Goal: Book appointment/travel/reservation

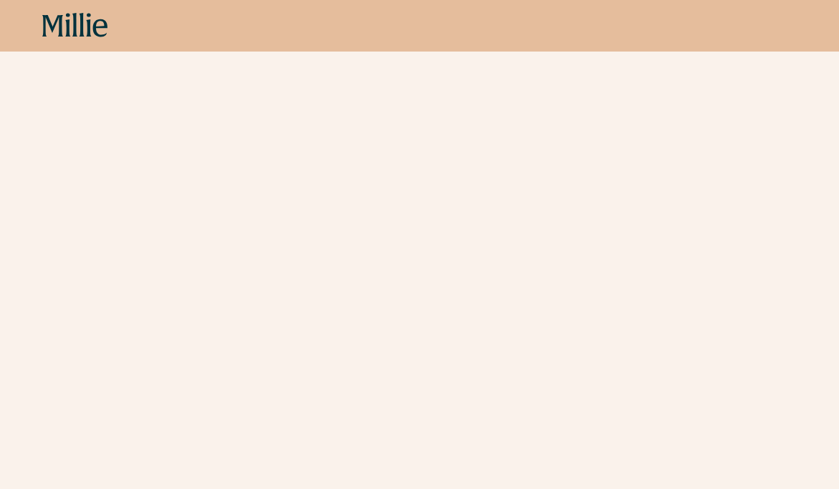
scroll to position [392, 0]
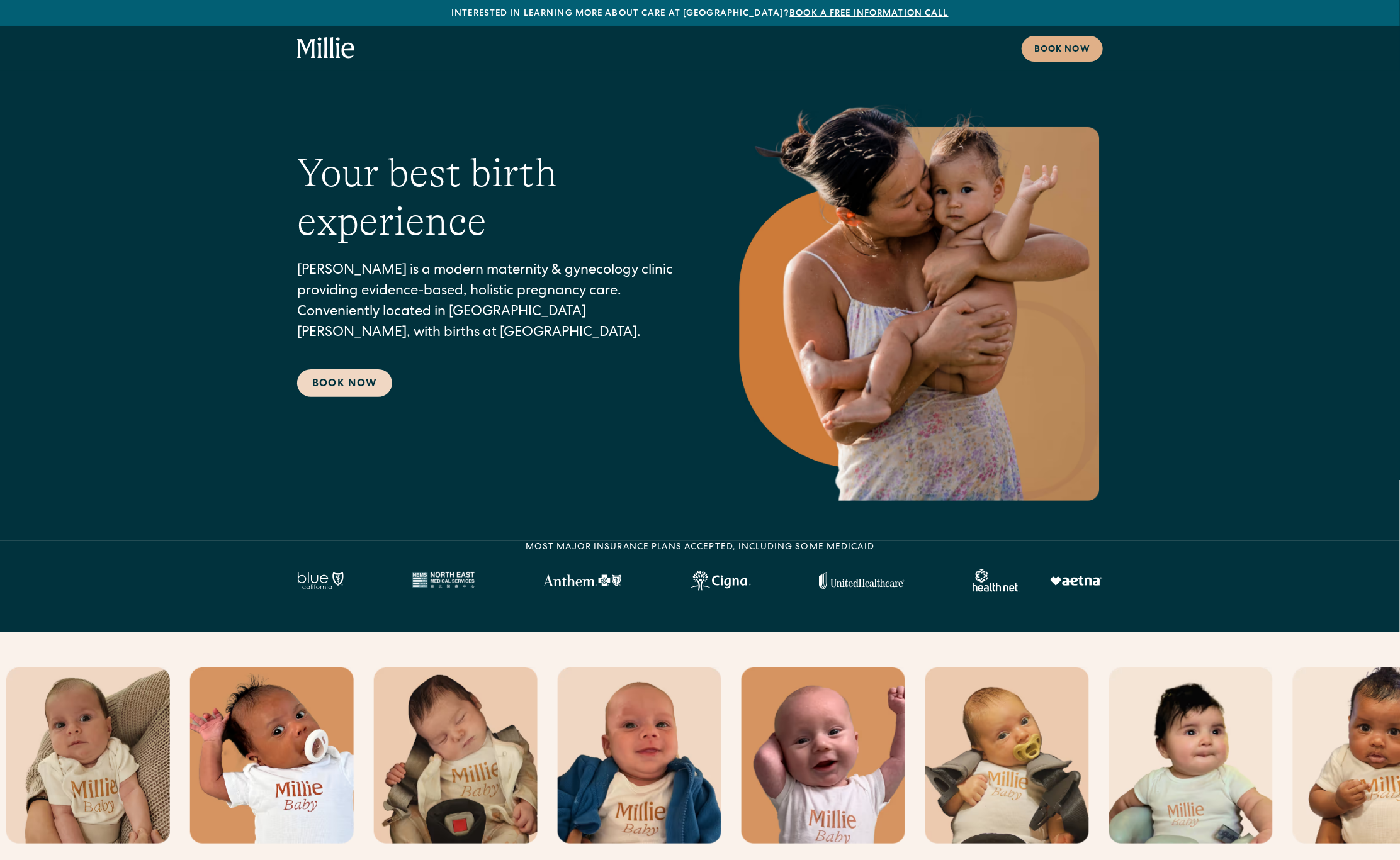
click at [341, 384] on link "Book Now" at bounding box center [345, 383] width 95 height 28
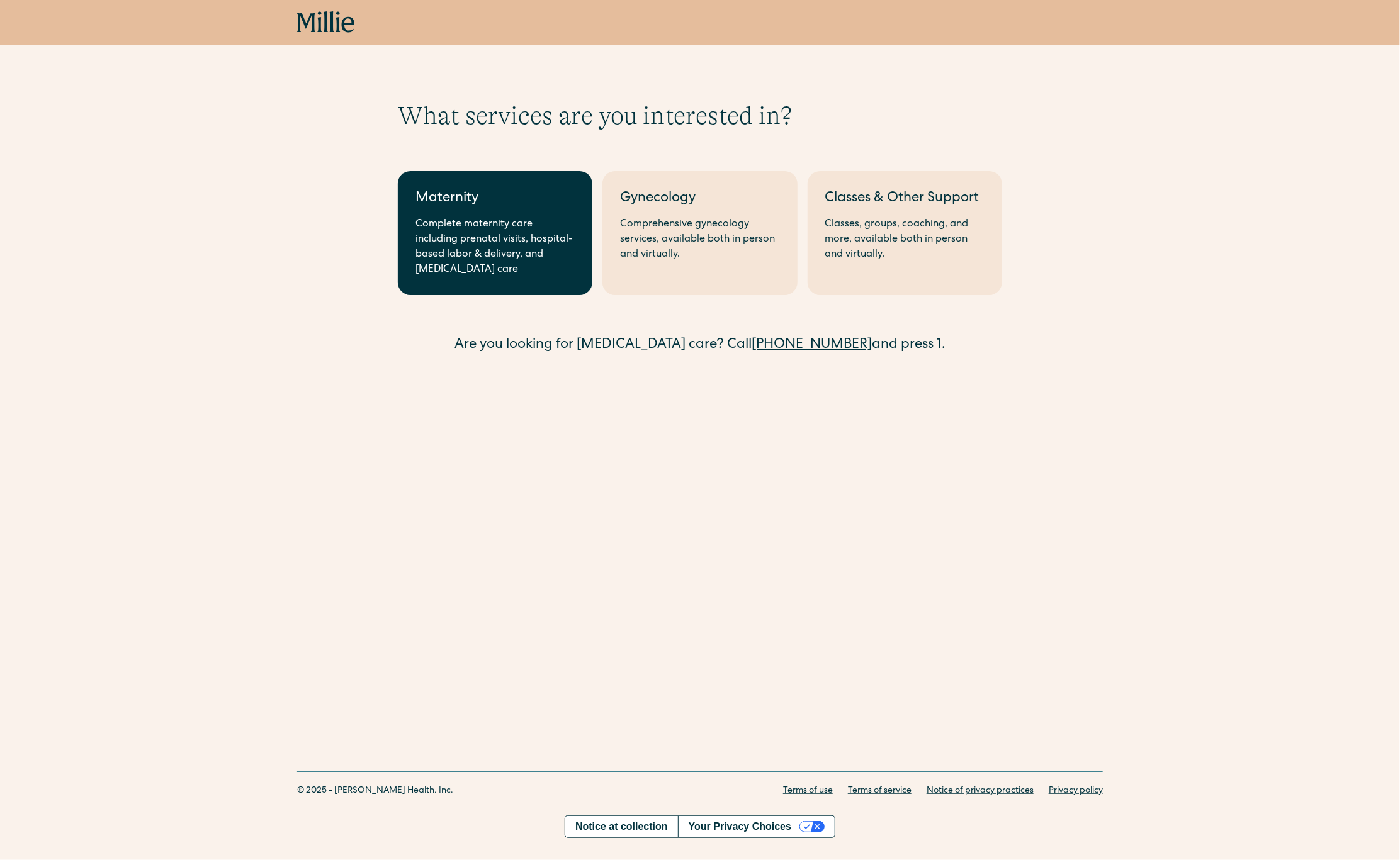
click at [510, 223] on div "Complete maternity care including prenatal visits, hospital-based labor & deliv…" at bounding box center [495, 247] width 159 height 61
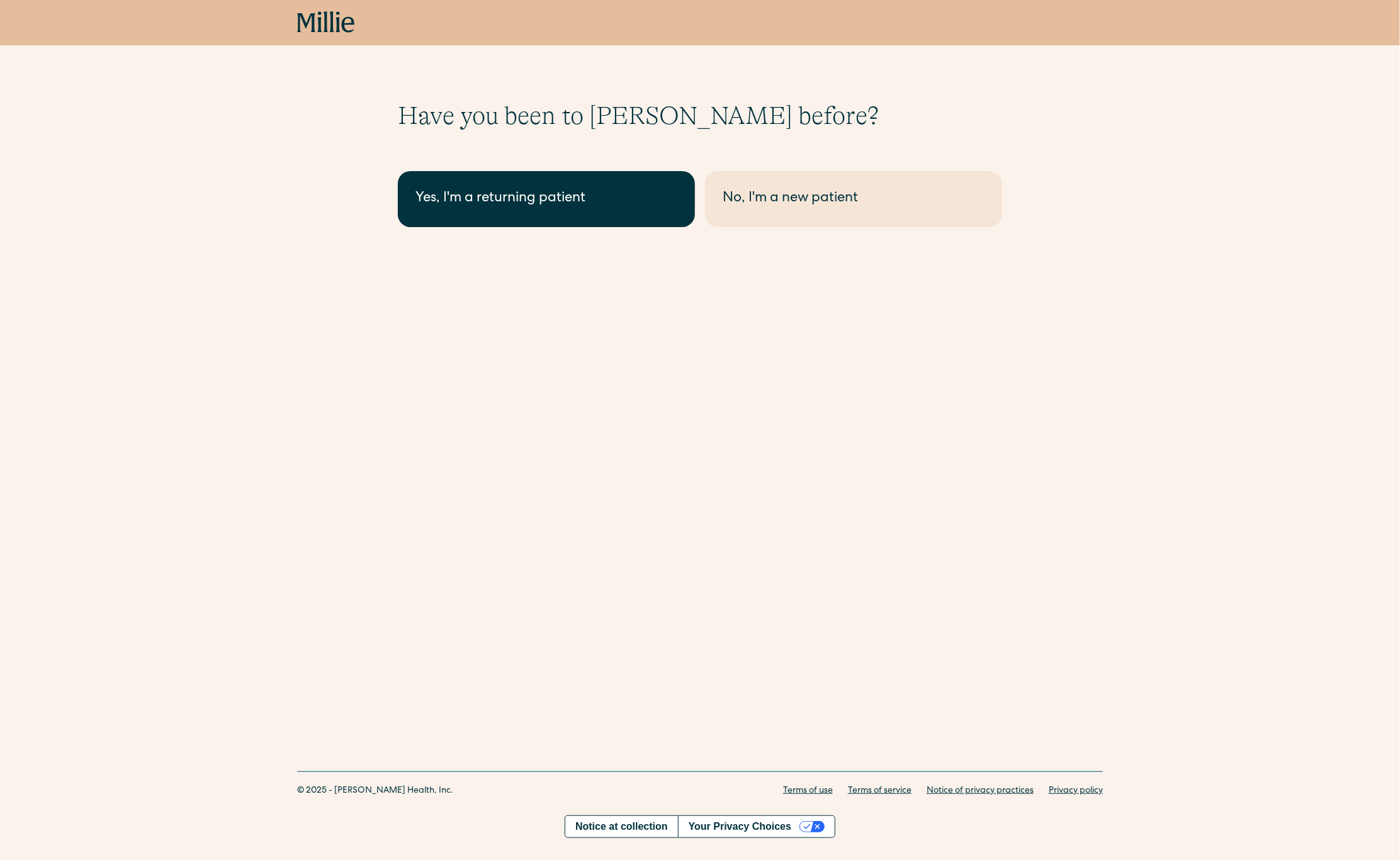
click at [517, 207] on div "Yes, I'm a returning patient" at bounding box center [547, 199] width 262 height 21
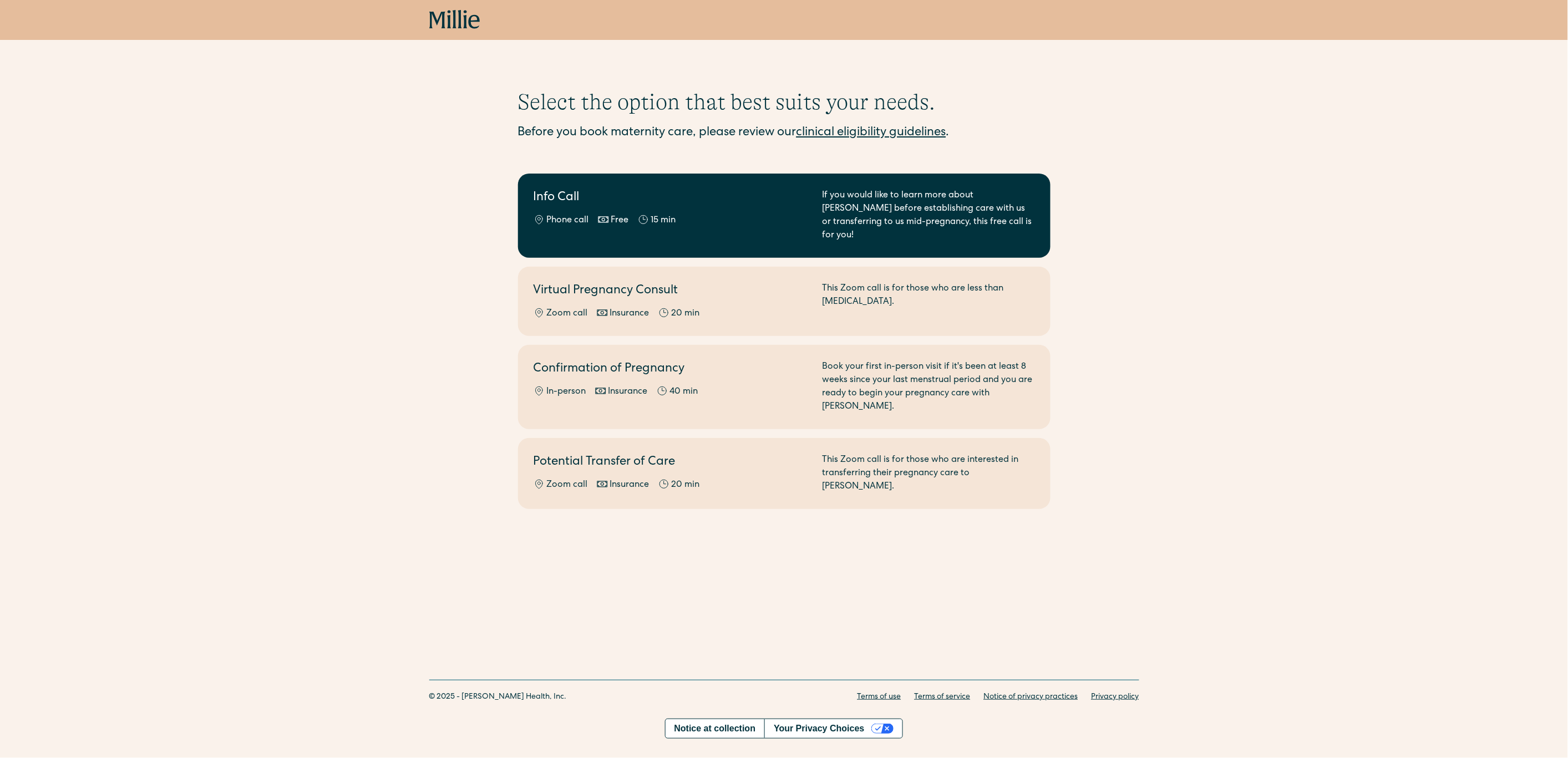
click at [566, 203] on h2 "Info Call" at bounding box center [671, 198] width 276 height 19
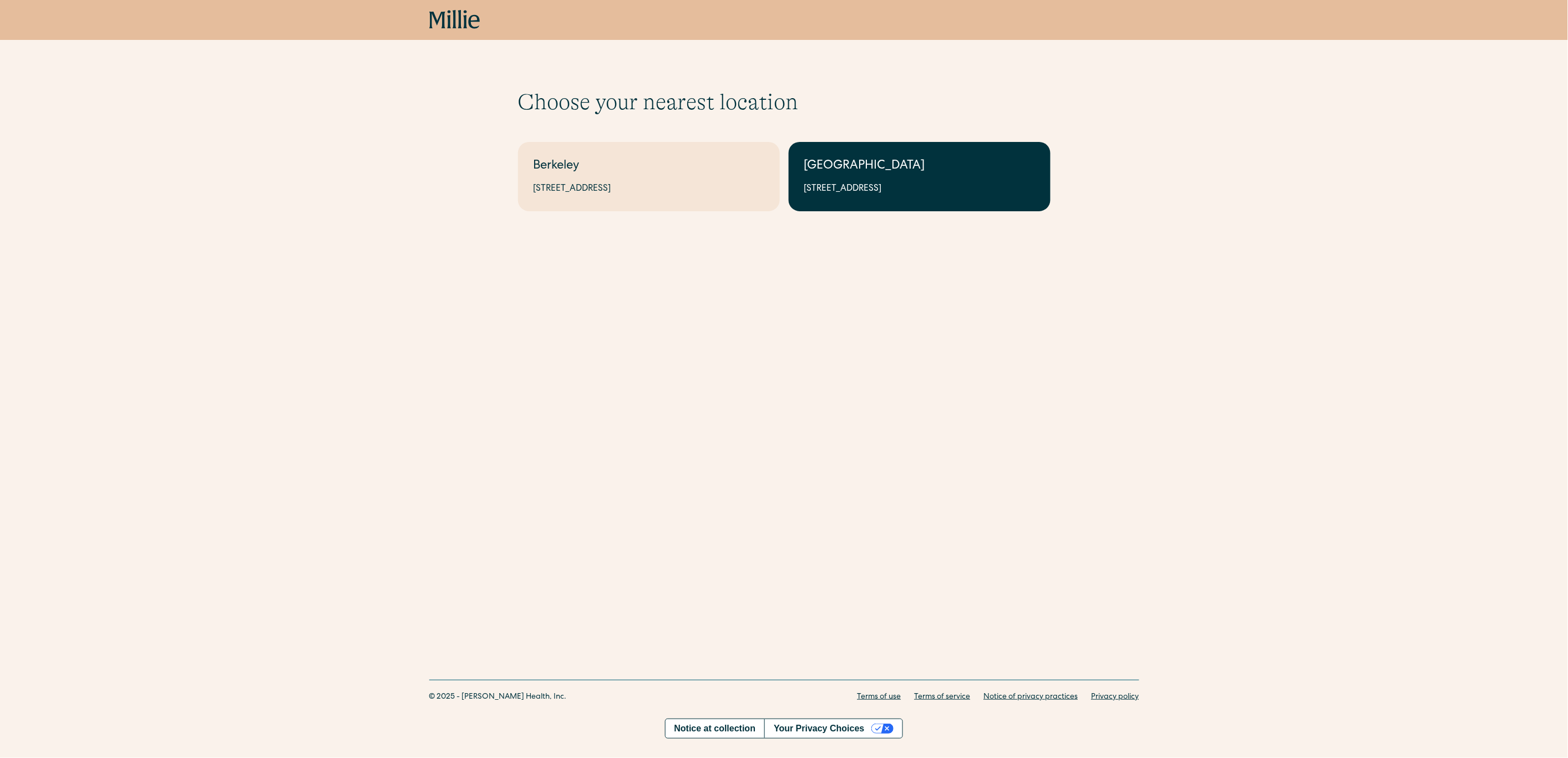
click at [861, 194] on div "1471 Saratoga Ave, Suite 101, San Jose, CA 95129" at bounding box center [920, 189] width 231 height 13
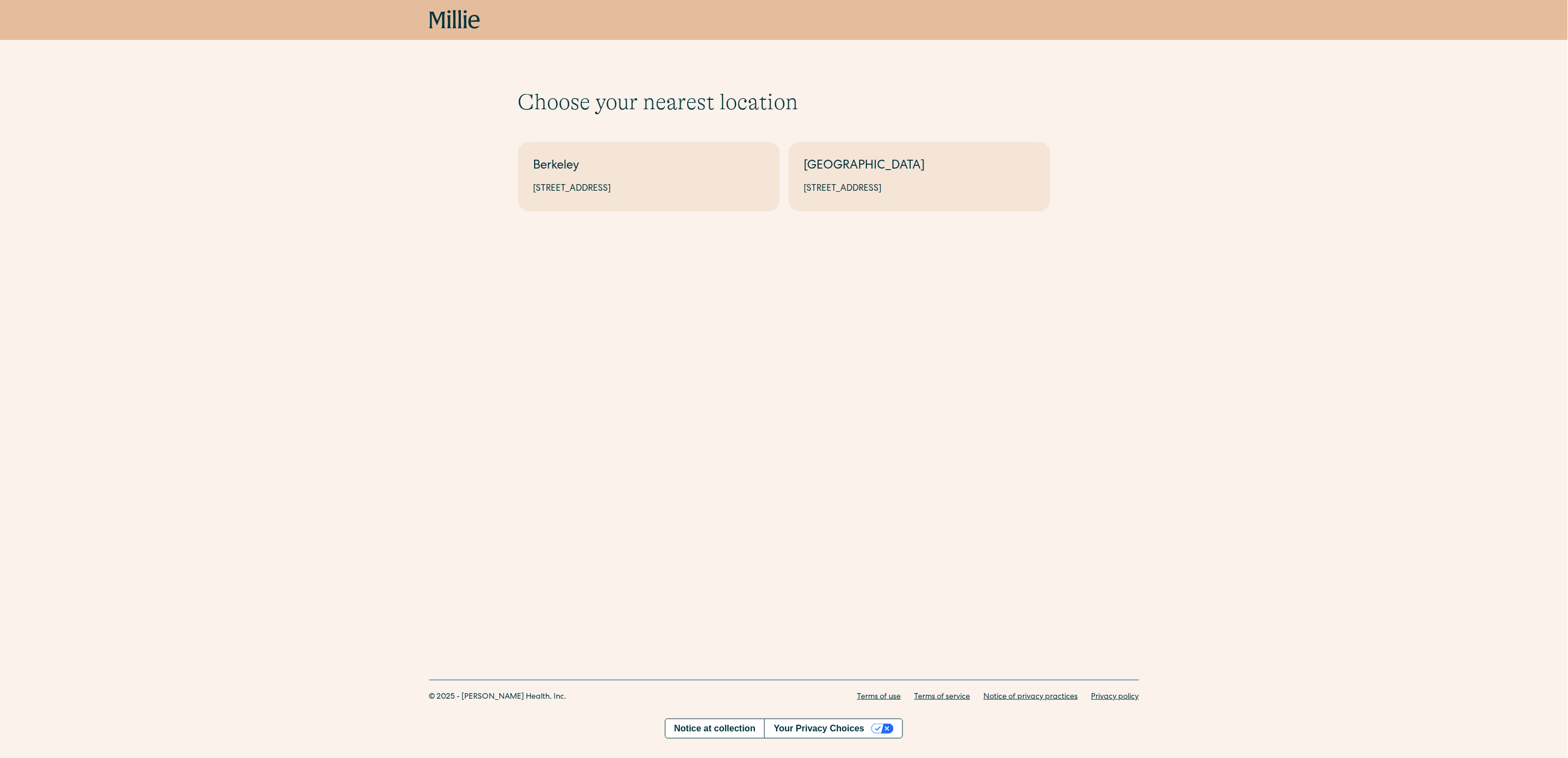
click at [466, 12] on icon "home" at bounding box center [465, 19] width 4 height 19
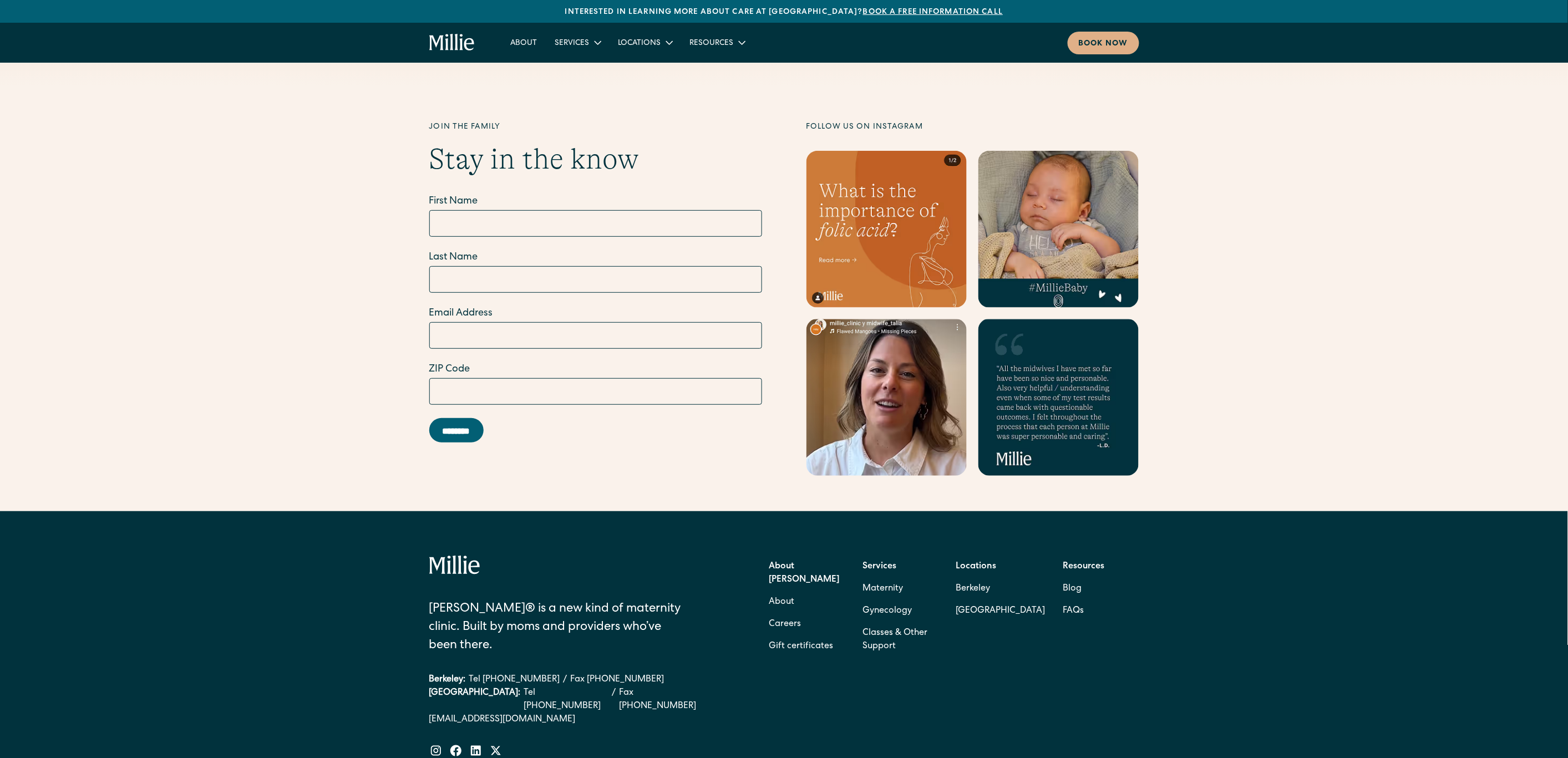
scroll to position [4225, 0]
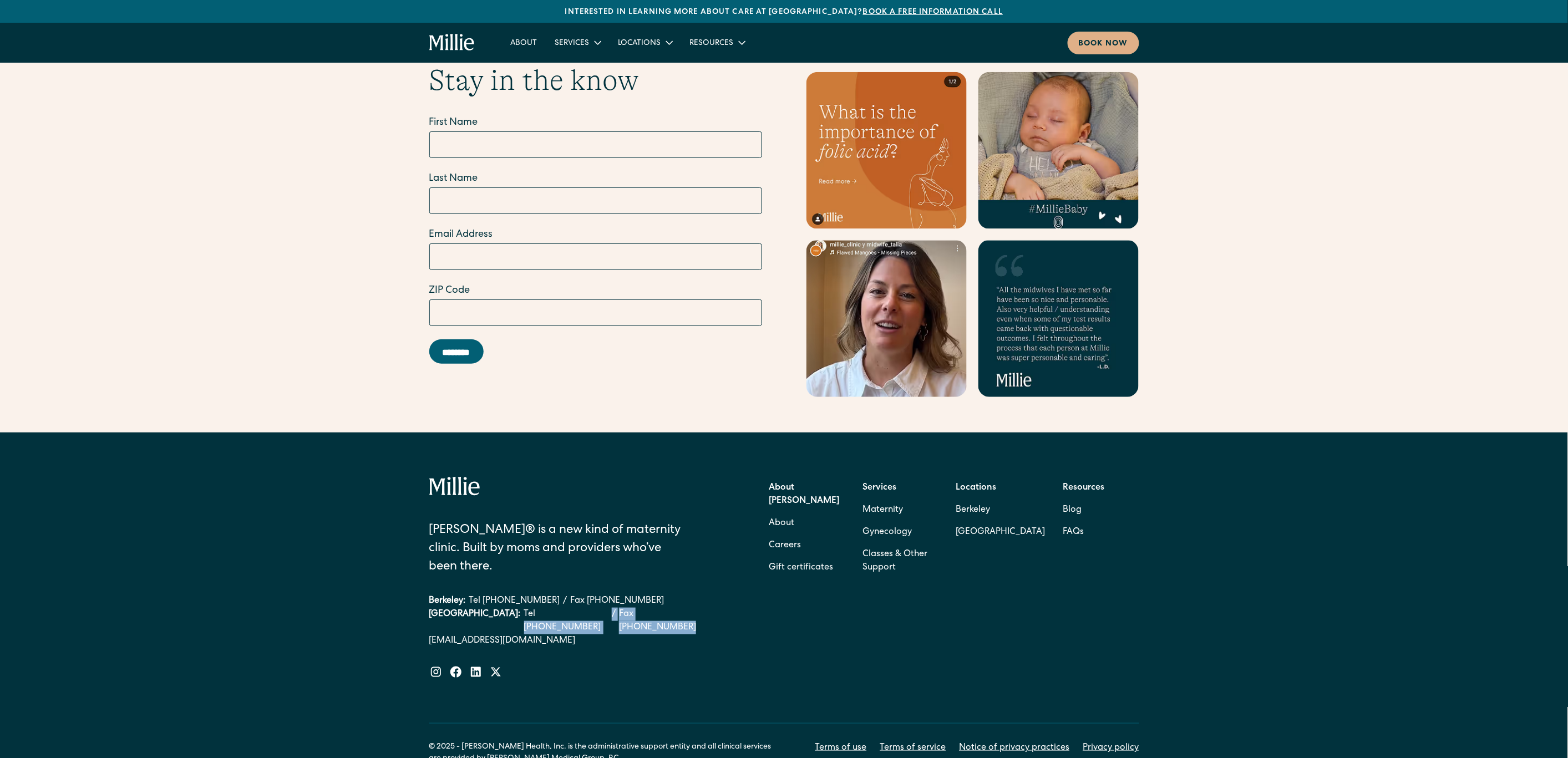
drag, startPoint x: 640, startPoint y: 547, endPoint x: 490, endPoint y: 550, distance: 150.0
click at [490, 608] on div "[GEOGRAPHIC_DATA]: Tel [PHONE_NUMBER] / Fax [PHONE_NUMBER]" at bounding box center [568, 621] width 277 height 26
copy div "[PHONE_NUMBER] / Fax [PHONE_NUMBER]"
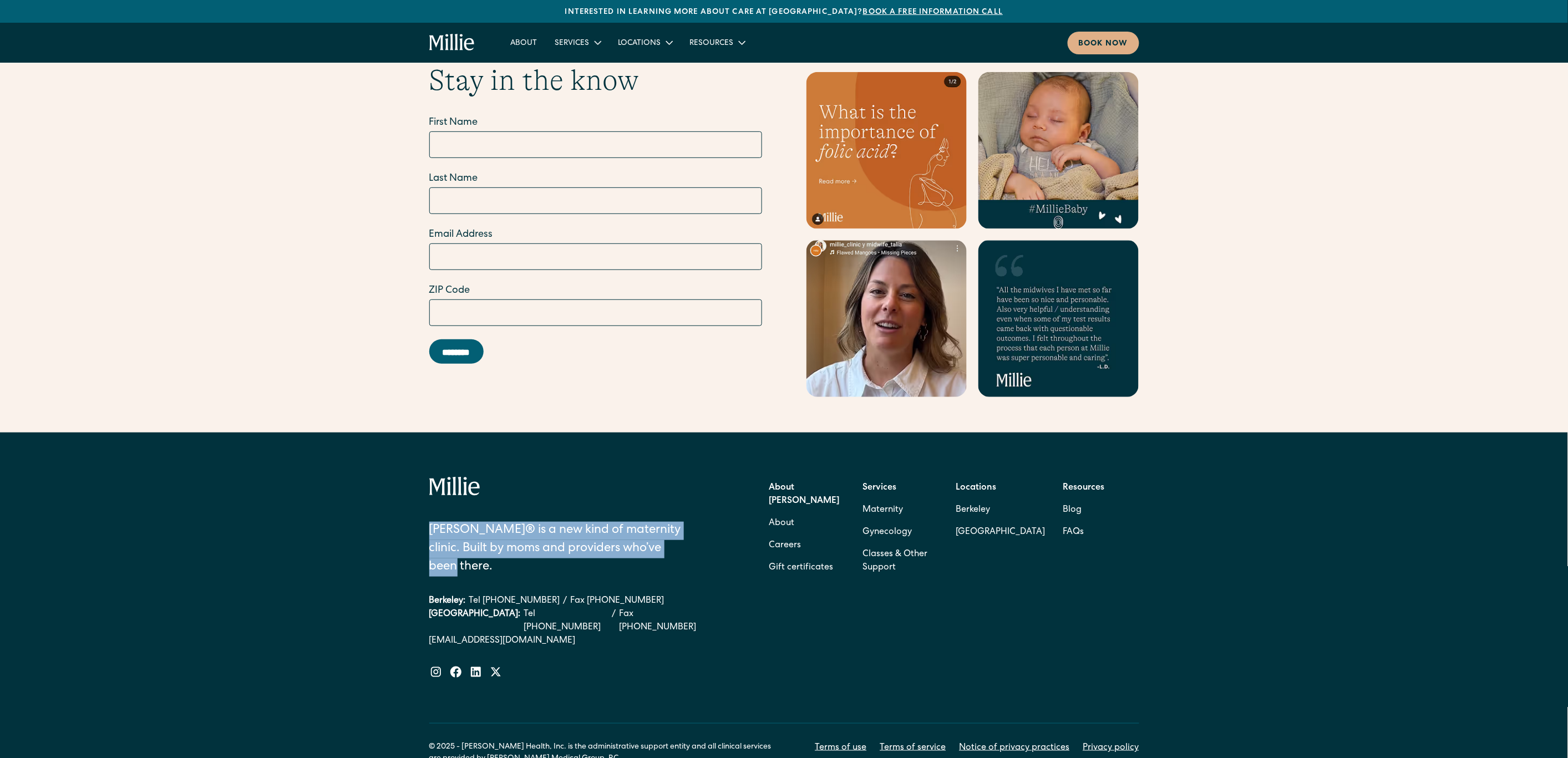
drag, startPoint x: 674, startPoint y: 509, endPoint x: 431, endPoint y: 486, distance: 244.1
click at [431, 522] on div "Millie® is a new kind of maternity clinic. Built by moms and providers who’ve b…" at bounding box center [559, 549] width 261 height 55
copy div "Millie® is a new kind of maternity clinic. Built by moms and providers who’ve b…"
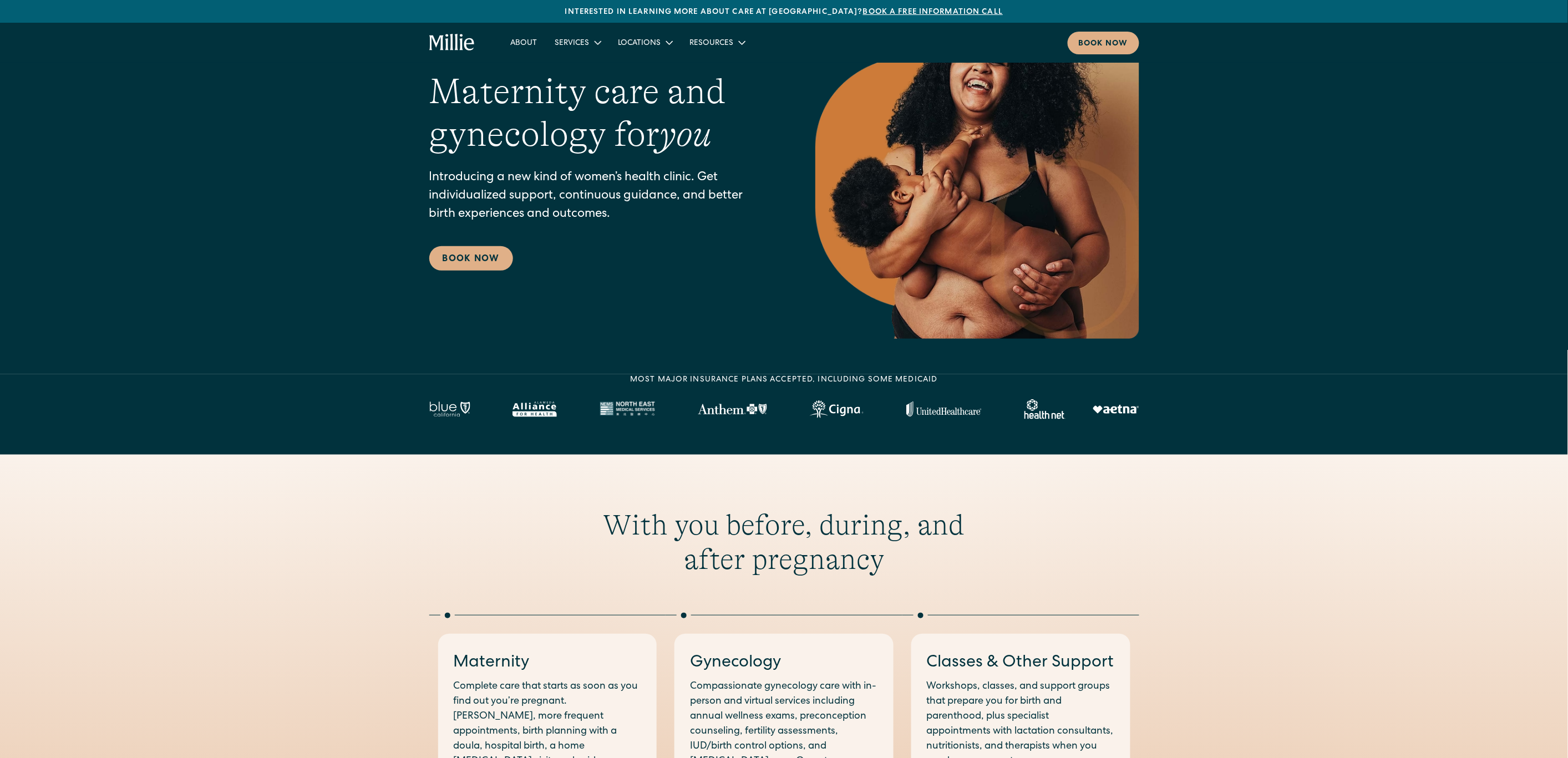
scroll to position [0, 0]
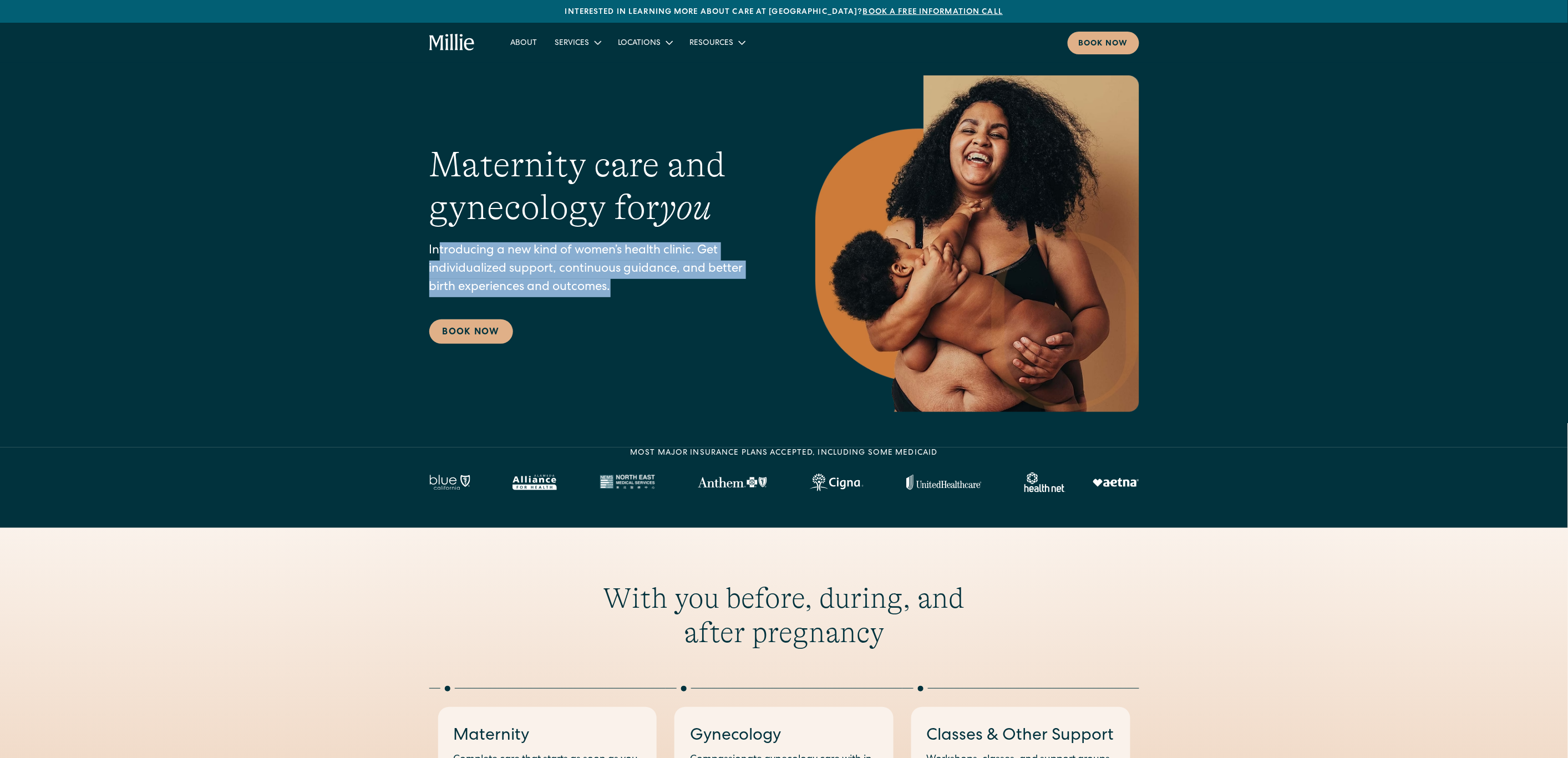
drag, startPoint x: 646, startPoint y: 289, endPoint x: 441, endPoint y: 259, distance: 207.2
click at [441, 259] on p "Introducing a new kind of women’s health clinic. Get individualized support, co…" at bounding box center [599, 269] width 341 height 55
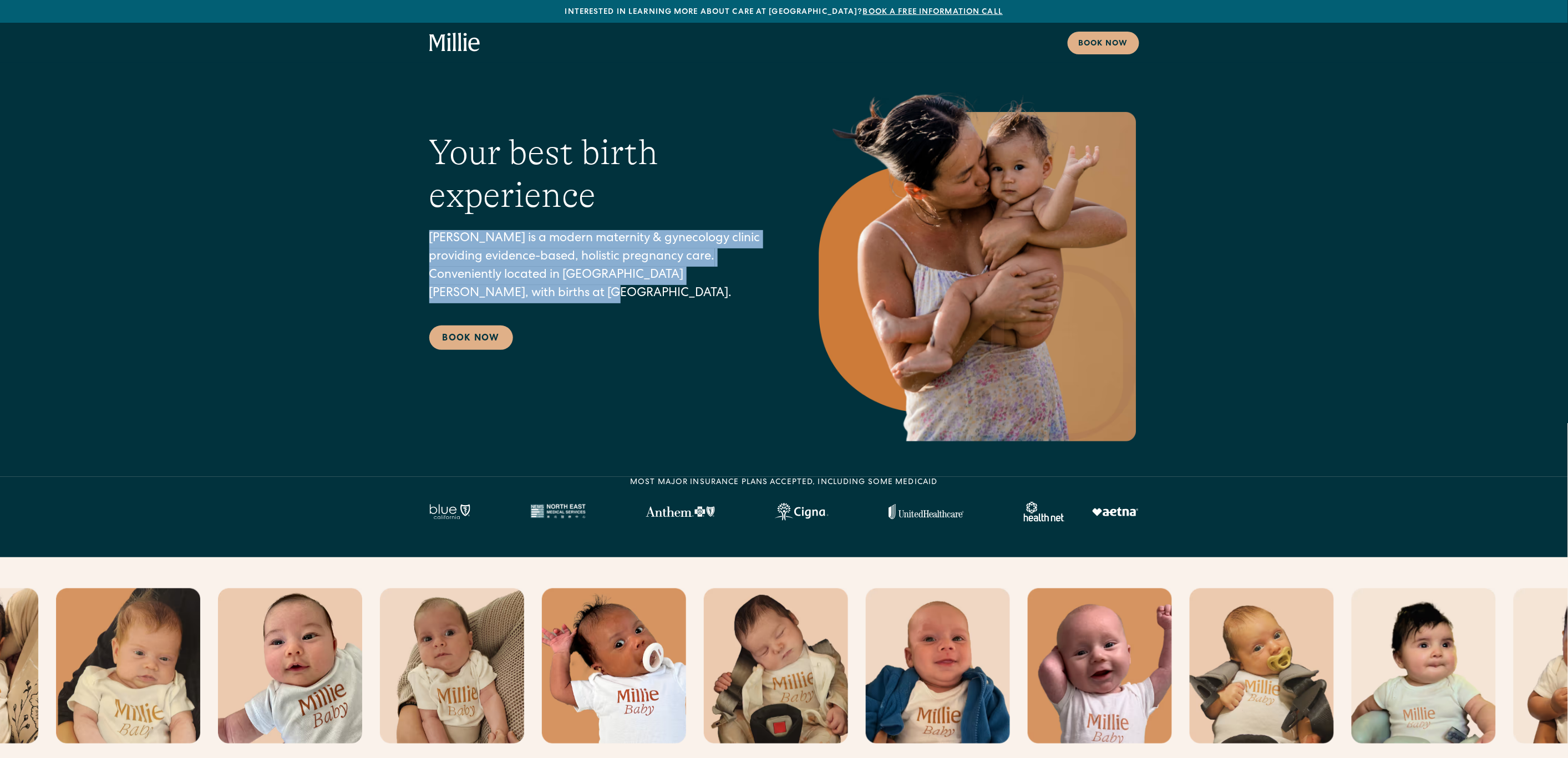
drag, startPoint x: 424, startPoint y: 235, endPoint x: 552, endPoint y: 304, distance: 145.4
click at [552, 304] on div "Your best birth experience Millie is a modern maternity & gynecology clinic pro…" at bounding box center [784, 258] width 1568 height 366
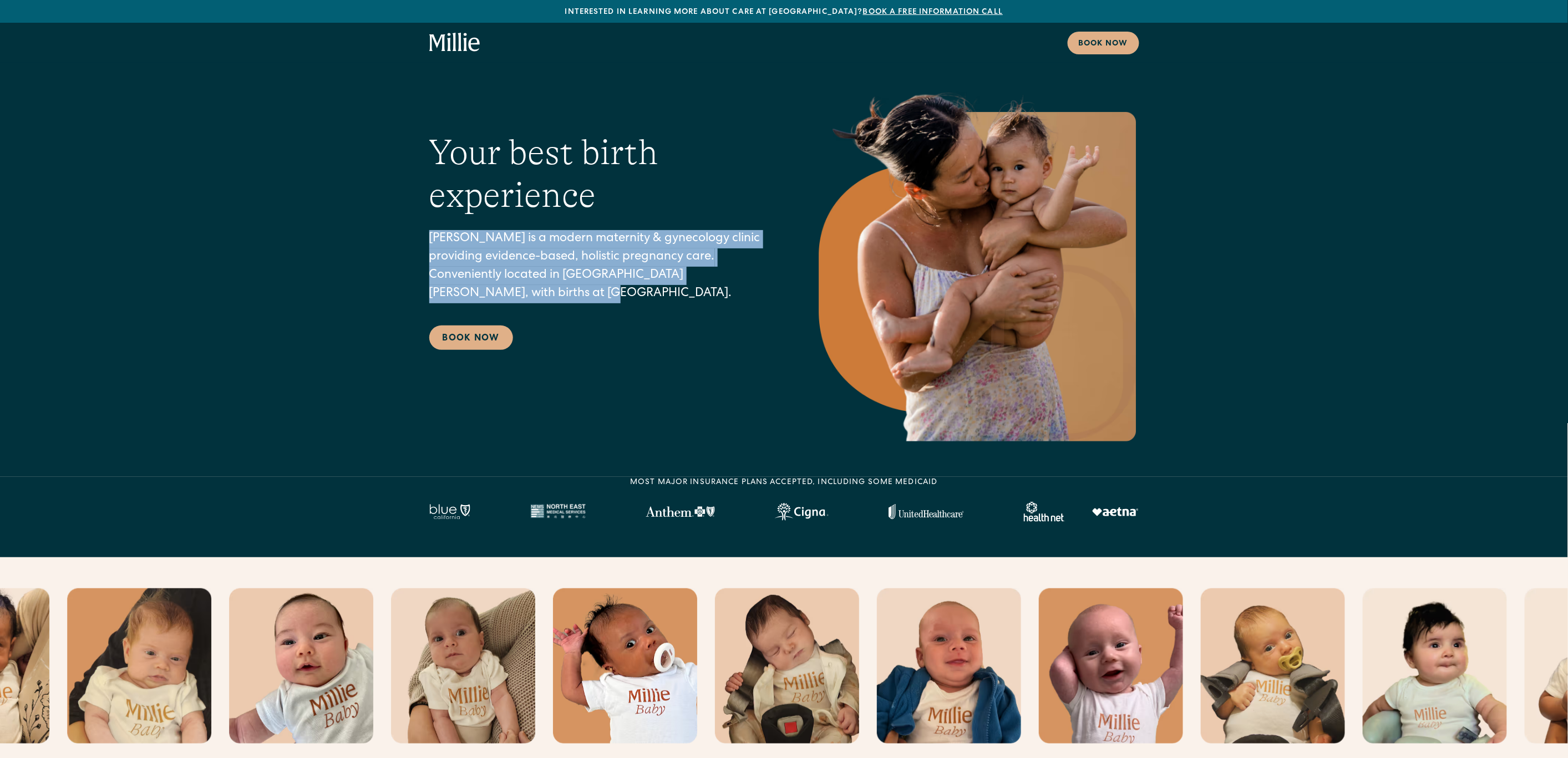
copy p "Millie is a modern maternity & gynecology clinic providing evidence-based, holi…"
